Goal: Task Accomplishment & Management: Manage account settings

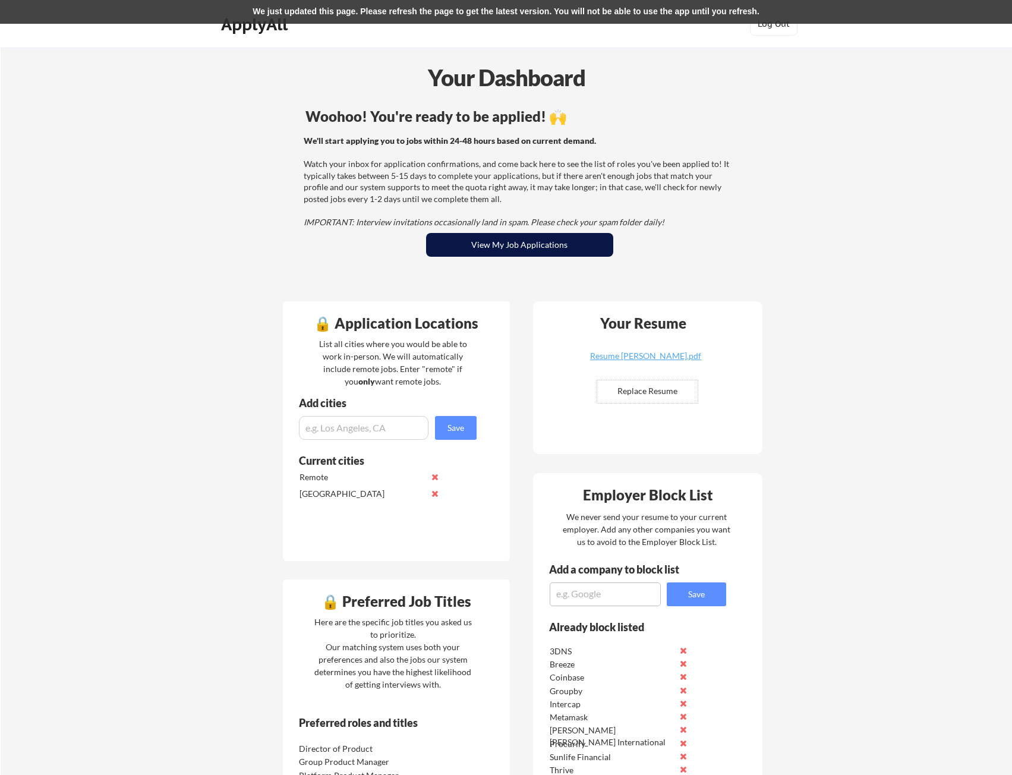
click at [501, 241] on button "View My Job Applications" at bounding box center [519, 245] width 187 height 24
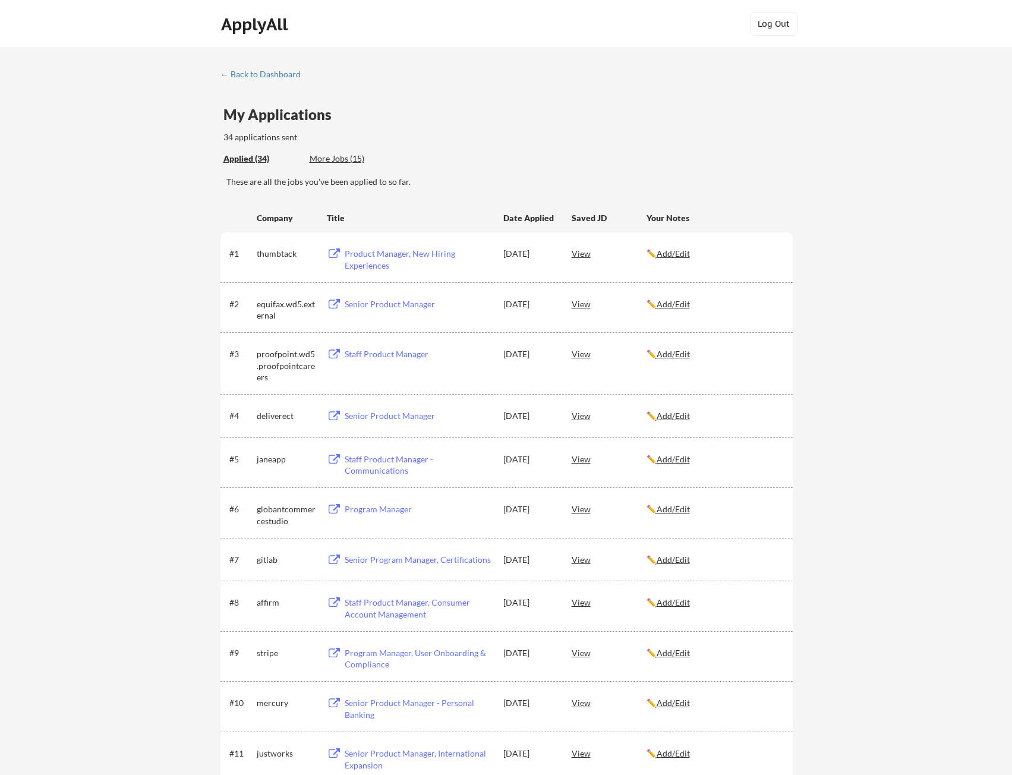
click at [348, 161] on div "More Jobs (15)" at bounding box center [353, 159] width 87 height 12
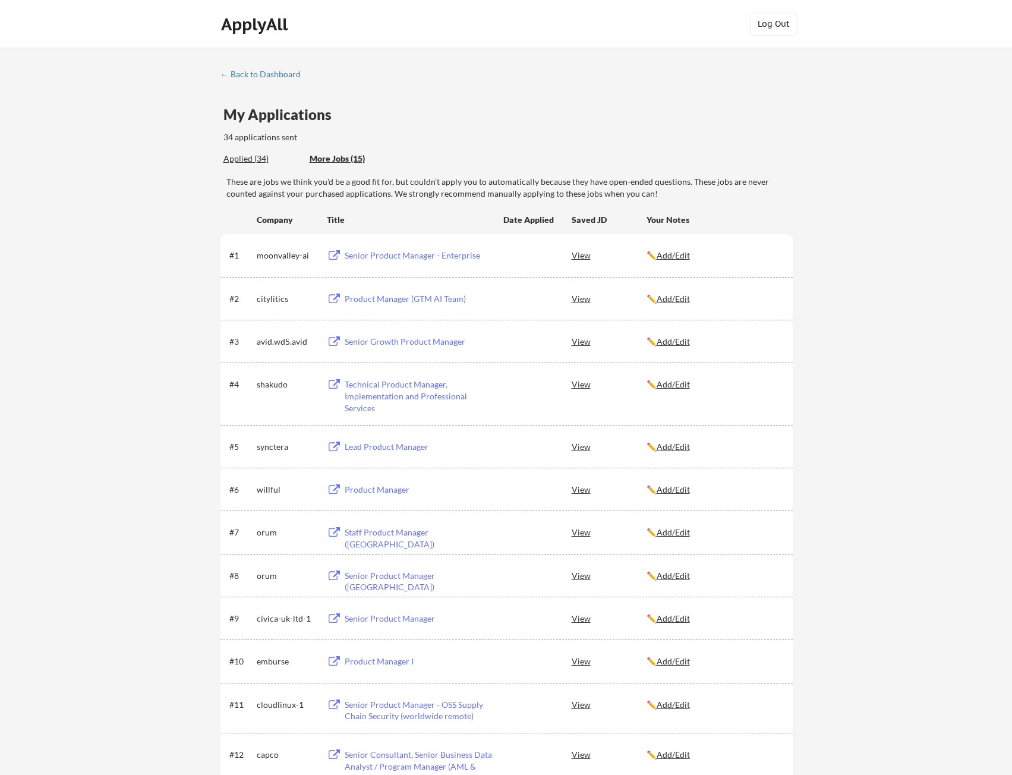
click at [412, 257] on div "Senior Product Manager - Enterprise" at bounding box center [418, 256] width 147 height 12
click at [257, 160] on div "Applied (34)" at bounding box center [261, 159] width 77 height 12
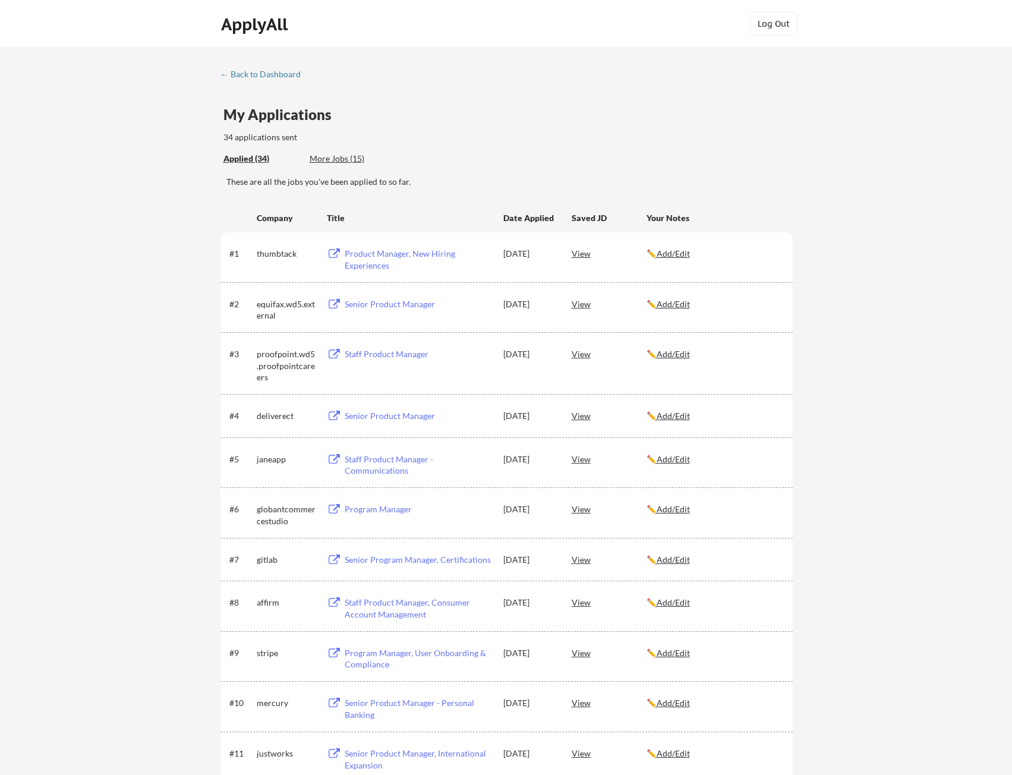
click at [257, 70] on div "← Back to Dashboard" at bounding box center [264, 74] width 89 height 8
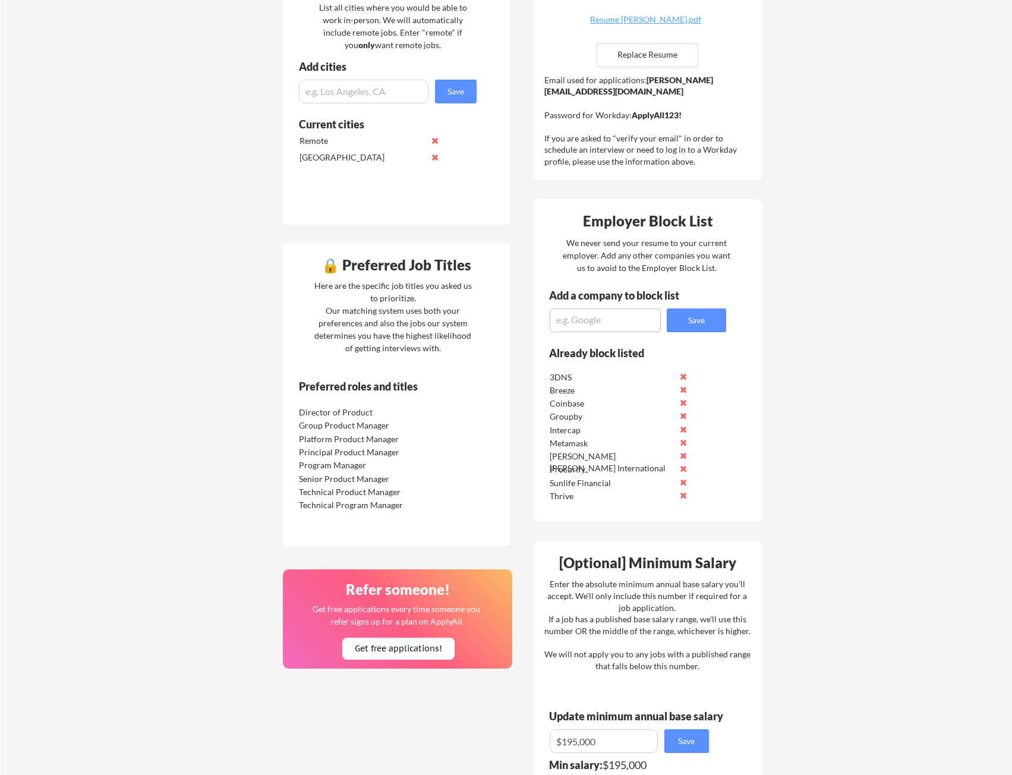
scroll to position [356, 0]
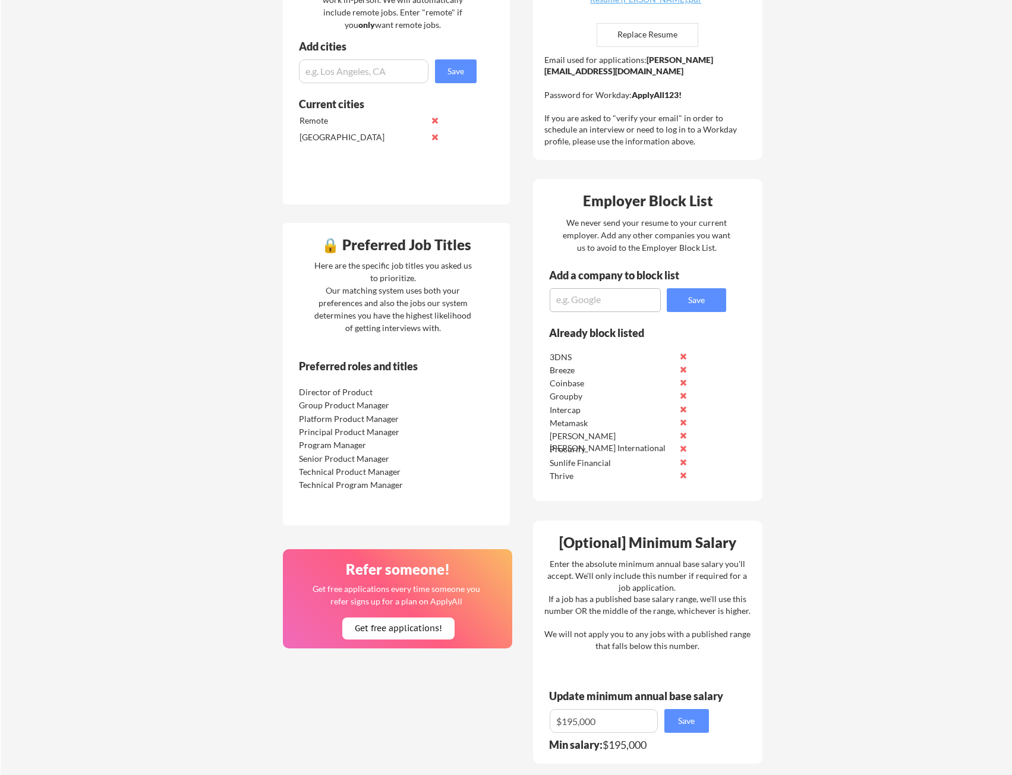
click at [576, 306] on textarea at bounding box center [605, 300] width 111 height 24
type textarea "Docebo"
click at [706, 294] on button "Save" at bounding box center [696, 300] width 59 height 24
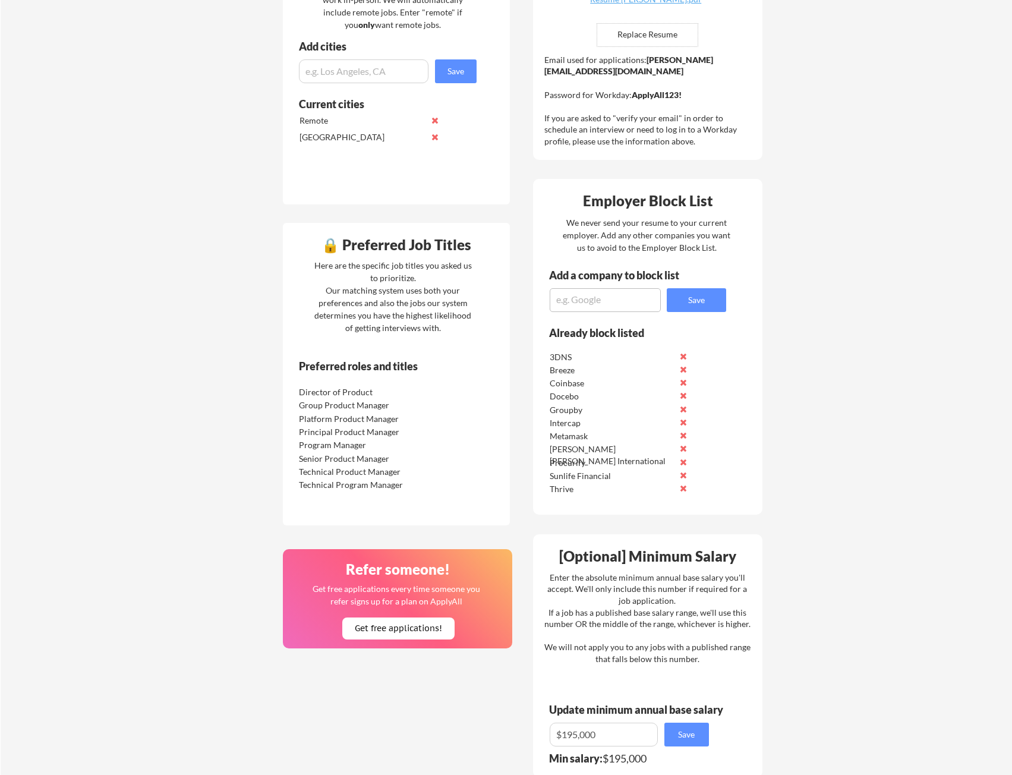
click at [615, 305] on textarea at bounding box center [605, 300] width 111 height 24
type textarea "Guest Logic"
click at [683, 299] on button "Save" at bounding box center [696, 300] width 59 height 24
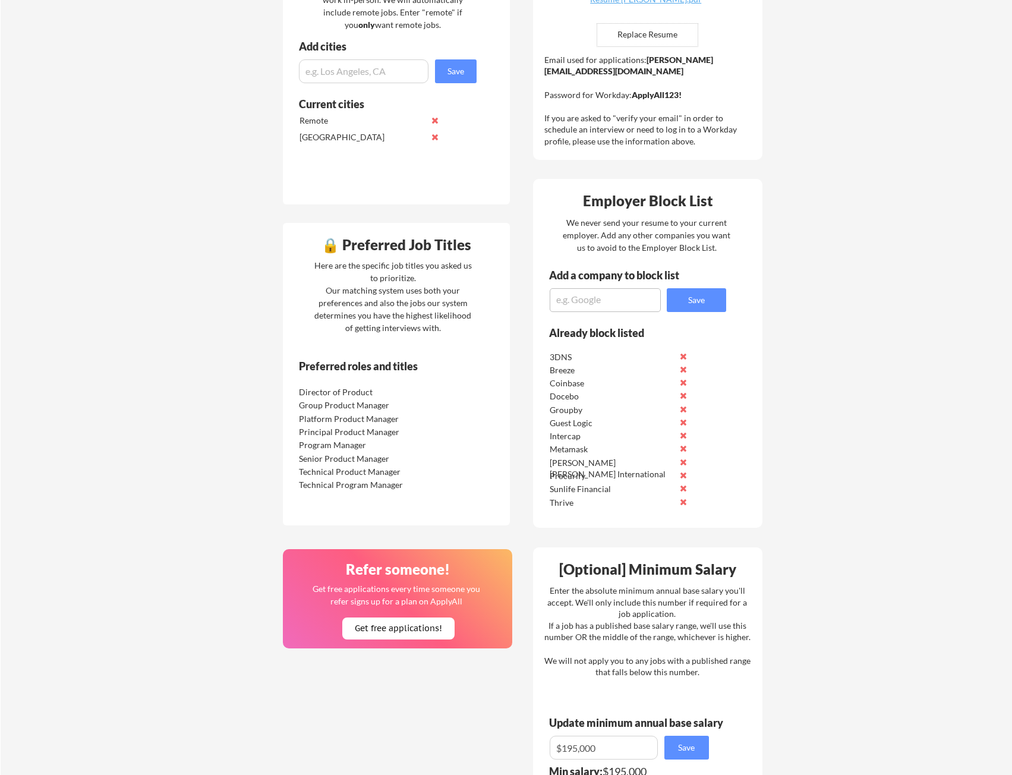
click at [594, 308] on textarea at bounding box center [605, 300] width 111 height 24
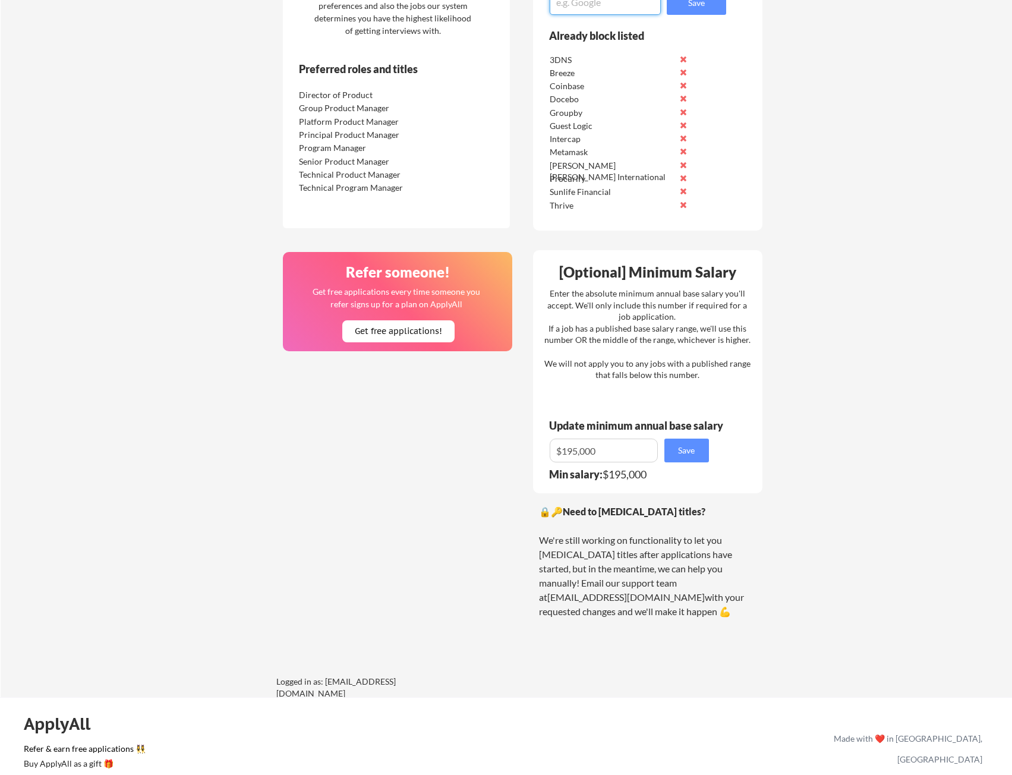
click at [602, 451] on input "input" at bounding box center [604, 450] width 108 height 24
click at [605, 451] on input "input" at bounding box center [604, 450] width 108 height 24
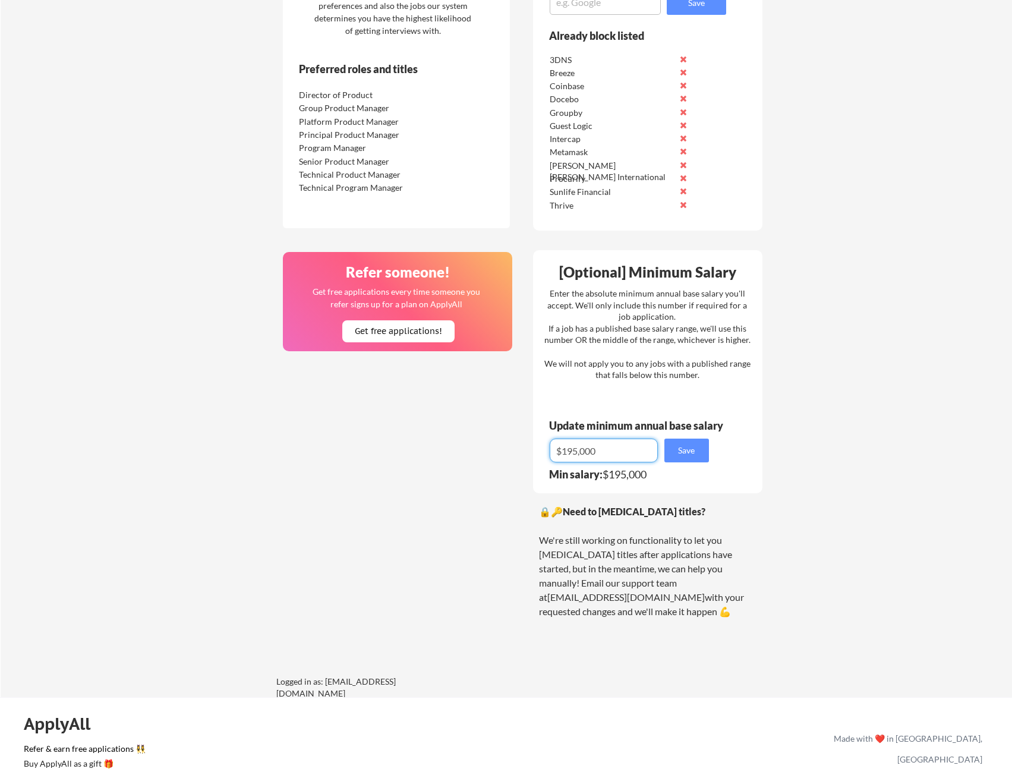
click at [605, 451] on input "input" at bounding box center [604, 450] width 108 height 24
click at [390, 164] on div "Senior Product Manager" at bounding box center [361, 162] width 125 height 12
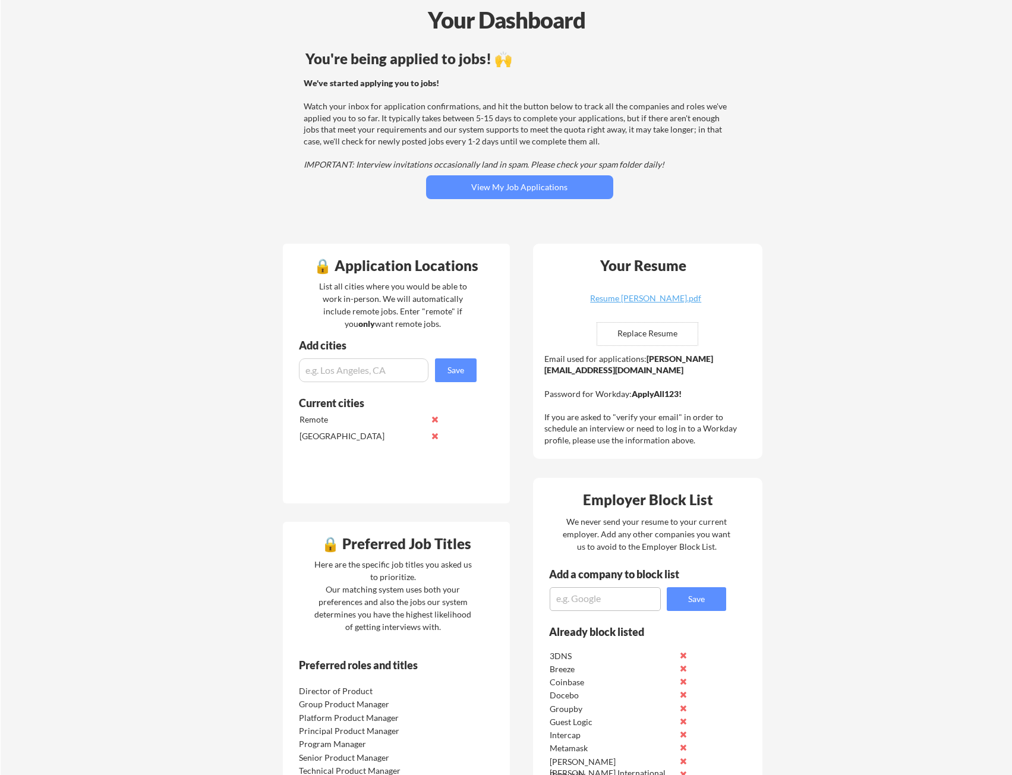
scroll to position [0, 0]
